Goal: Task Accomplishment & Management: Manage account settings

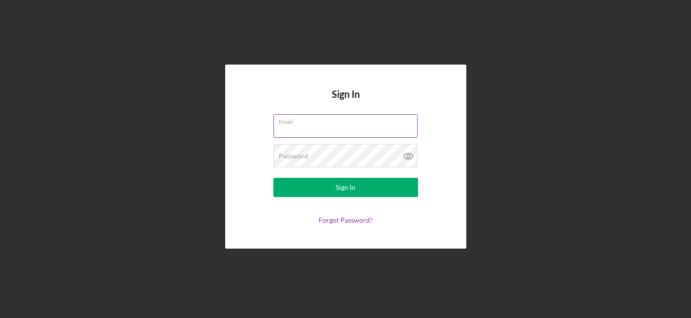
click at [329, 132] on input "Email" at bounding box center [346, 125] width 144 height 23
type input "[EMAIL_ADDRESS][DOMAIN_NAME]"
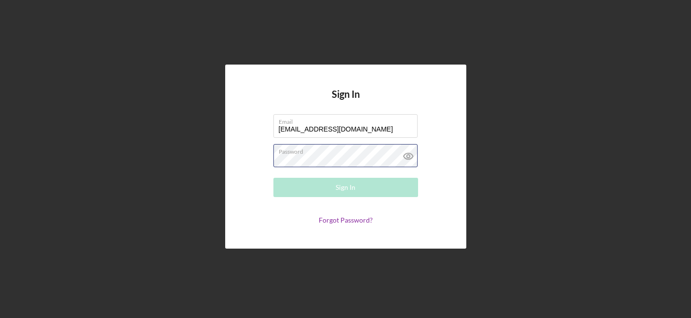
click at [335, 155] on div "Password Required" at bounding box center [346, 156] width 145 height 24
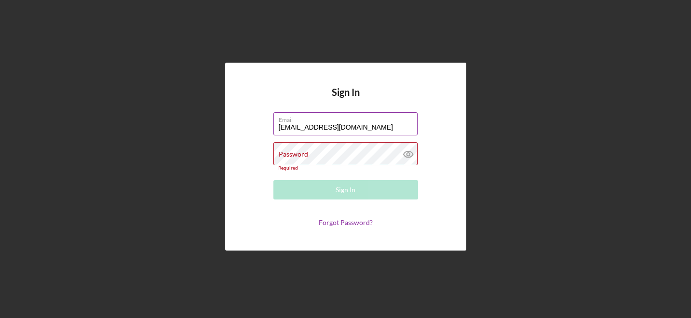
click at [367, 131] on input "[EMAIL_ADDRESS][DOMAIN_NAME]" at bounding box center [346, 123] width 144 height 23
click at [292, 148] on div "Password Required" at bounding box center [346, 156] width 145 height 29
